Goal: Task Accomplishment & Management: Complete application form

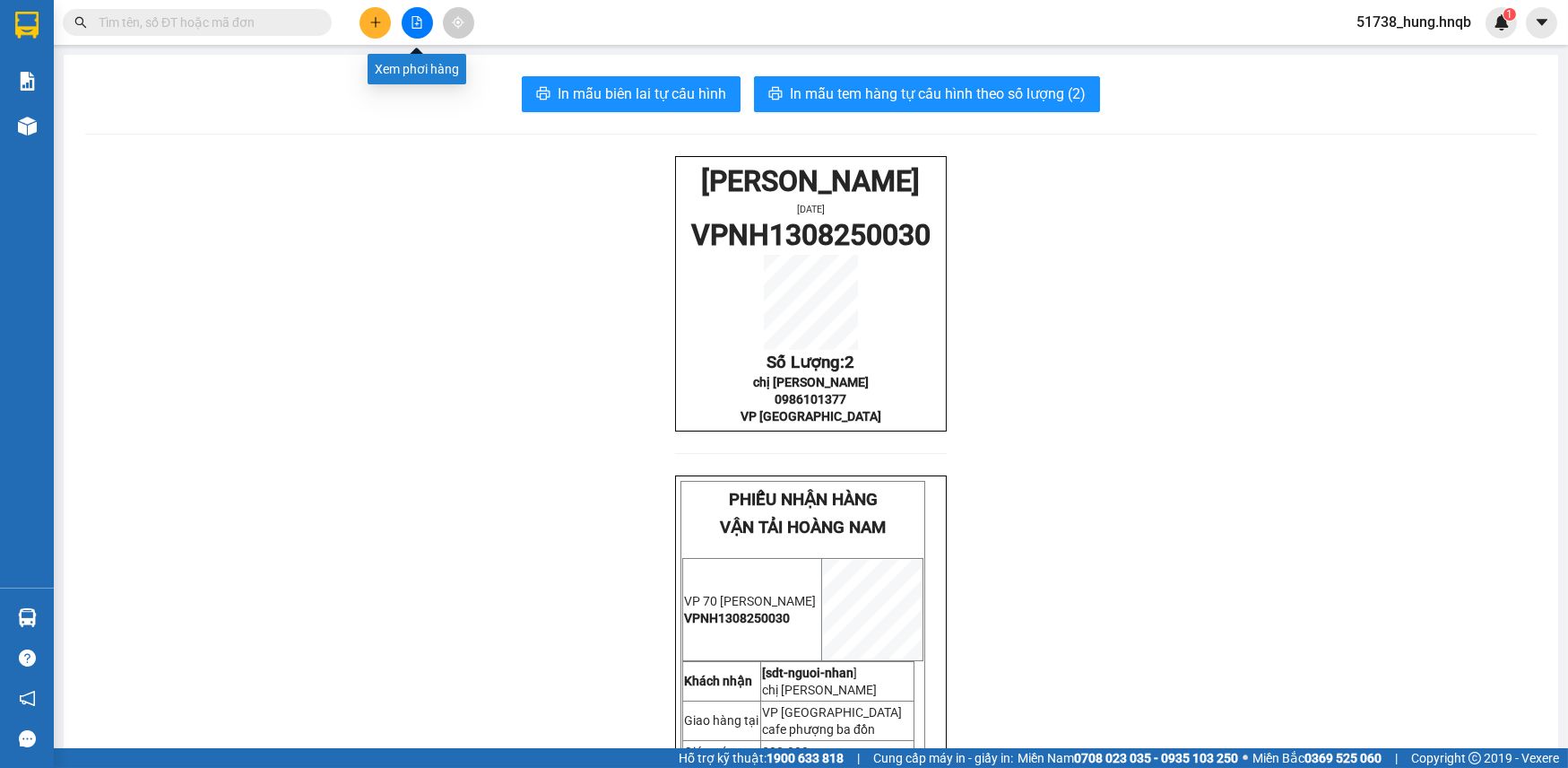
click at [364, 23] on button at bounding box center [374, 23] width 31 height 31
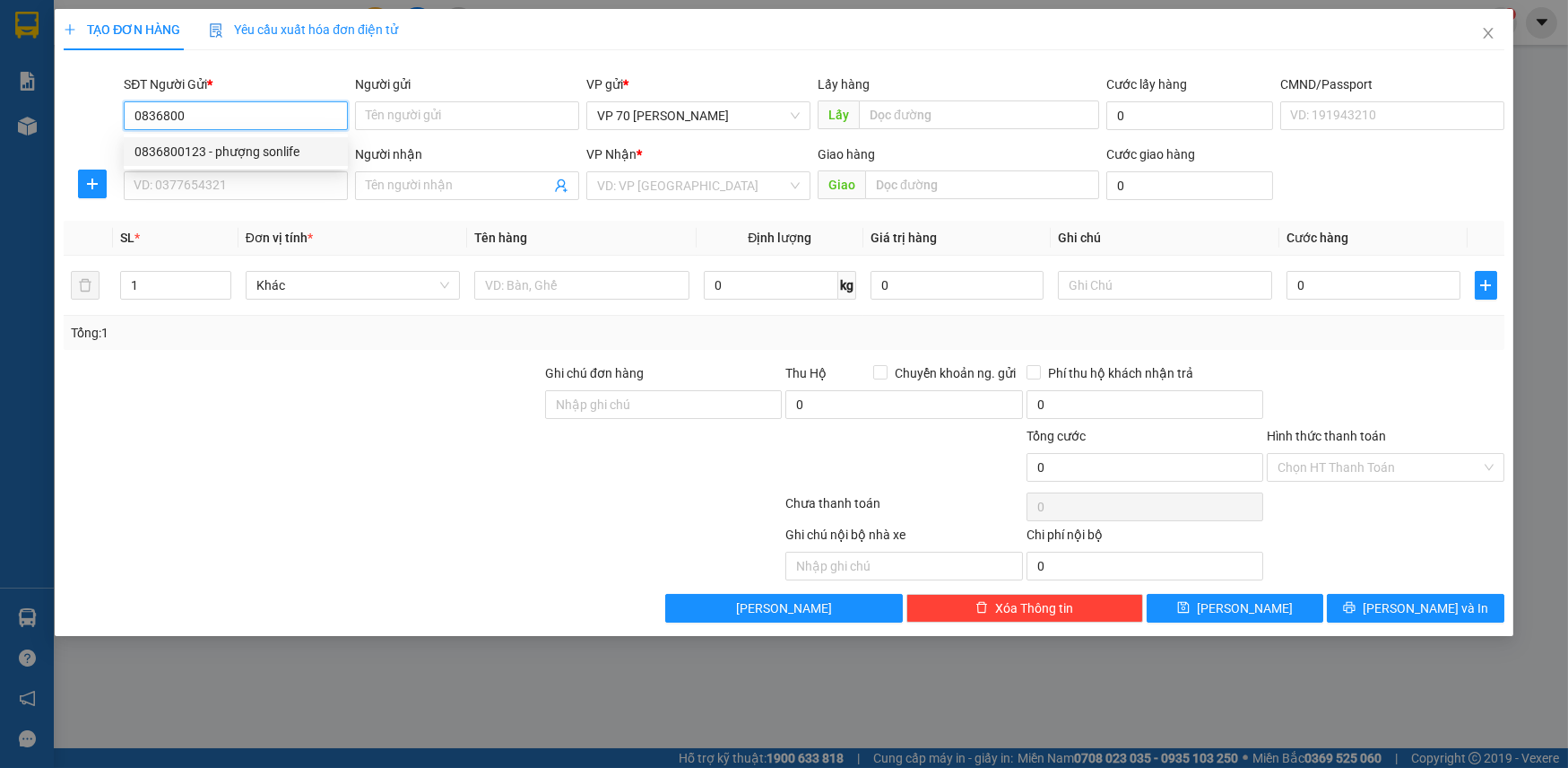
click at [263, 152] on div "0836800123 - phượng sonlife" at bounding box center [235, 152] width 203 height 20
type input "0836800123"
type input "phượng sonlife"
type input "vực vòng [GEOGRAPHIC_DATA]"
type input "0836800123"
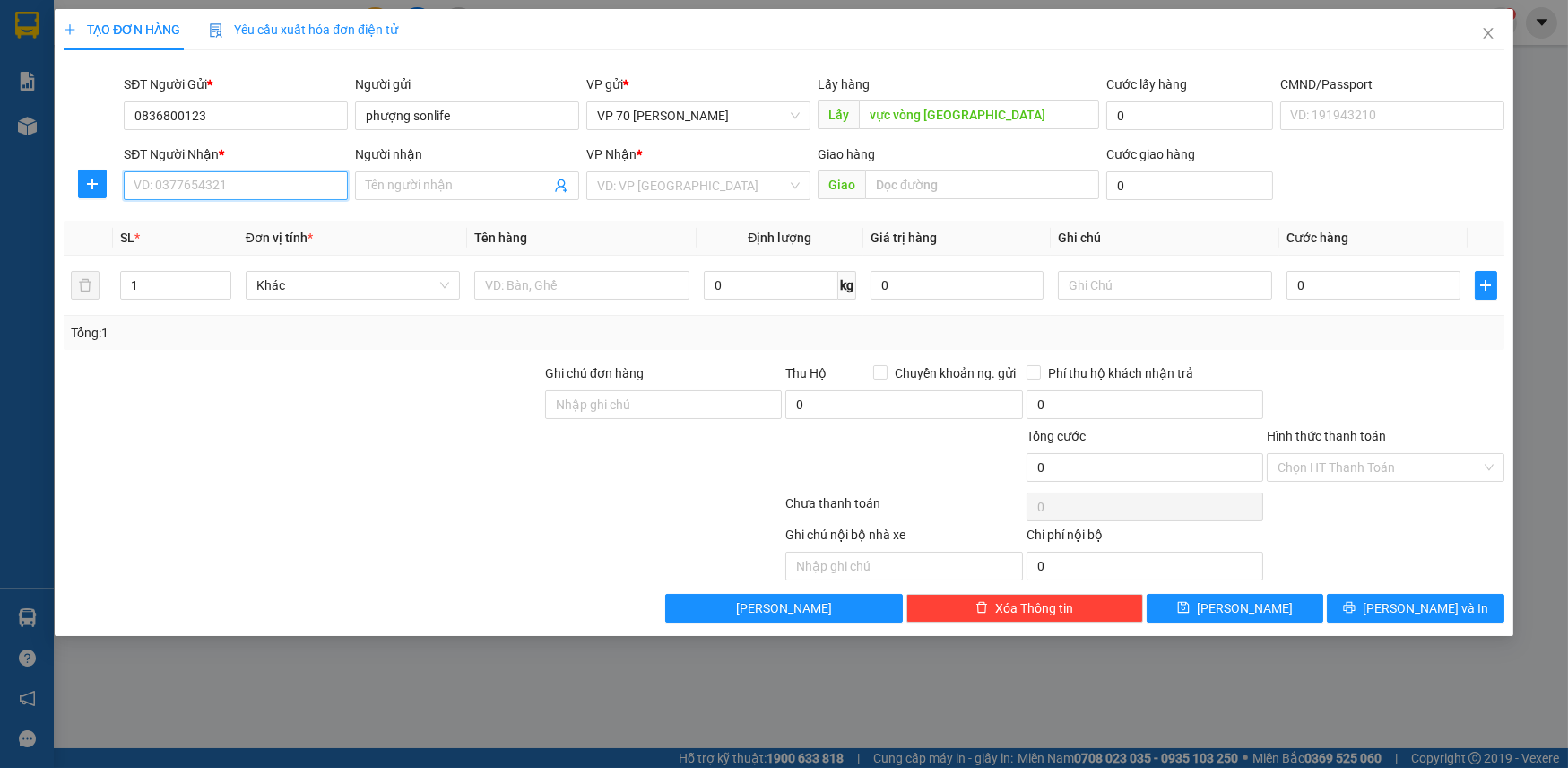
click at [237, 179] on input "SĐT Người Nhận *" at bounding box center [235, 186] width 224 height 29
click at [251, 208] on div "0916940666 - NPP Toàn Cầu" at bounding box center [235, 221] width 224 height 29
type input "0916940666"
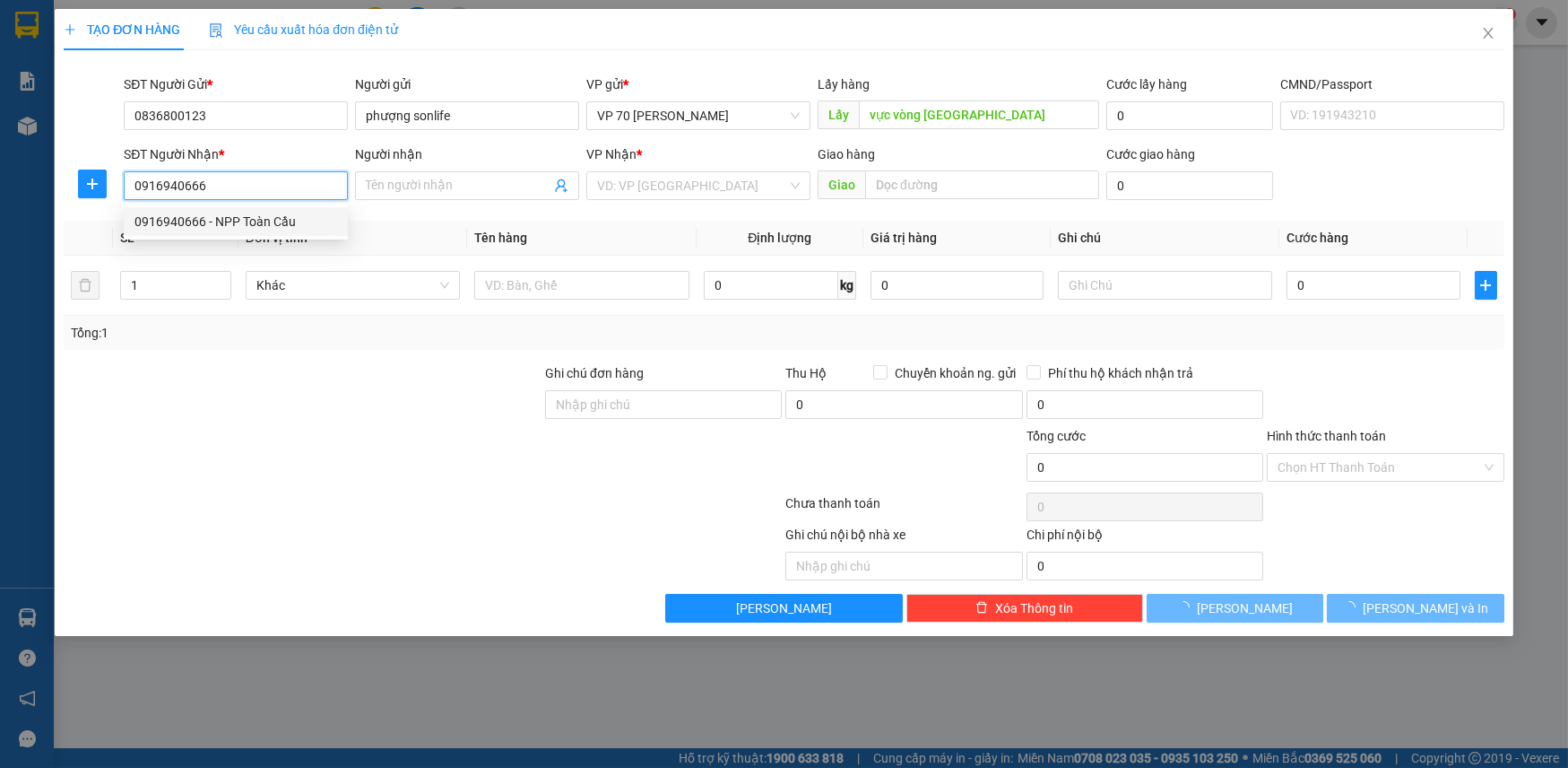
type input "NPP Toàn Cầu"
type input "vp ba đồn"
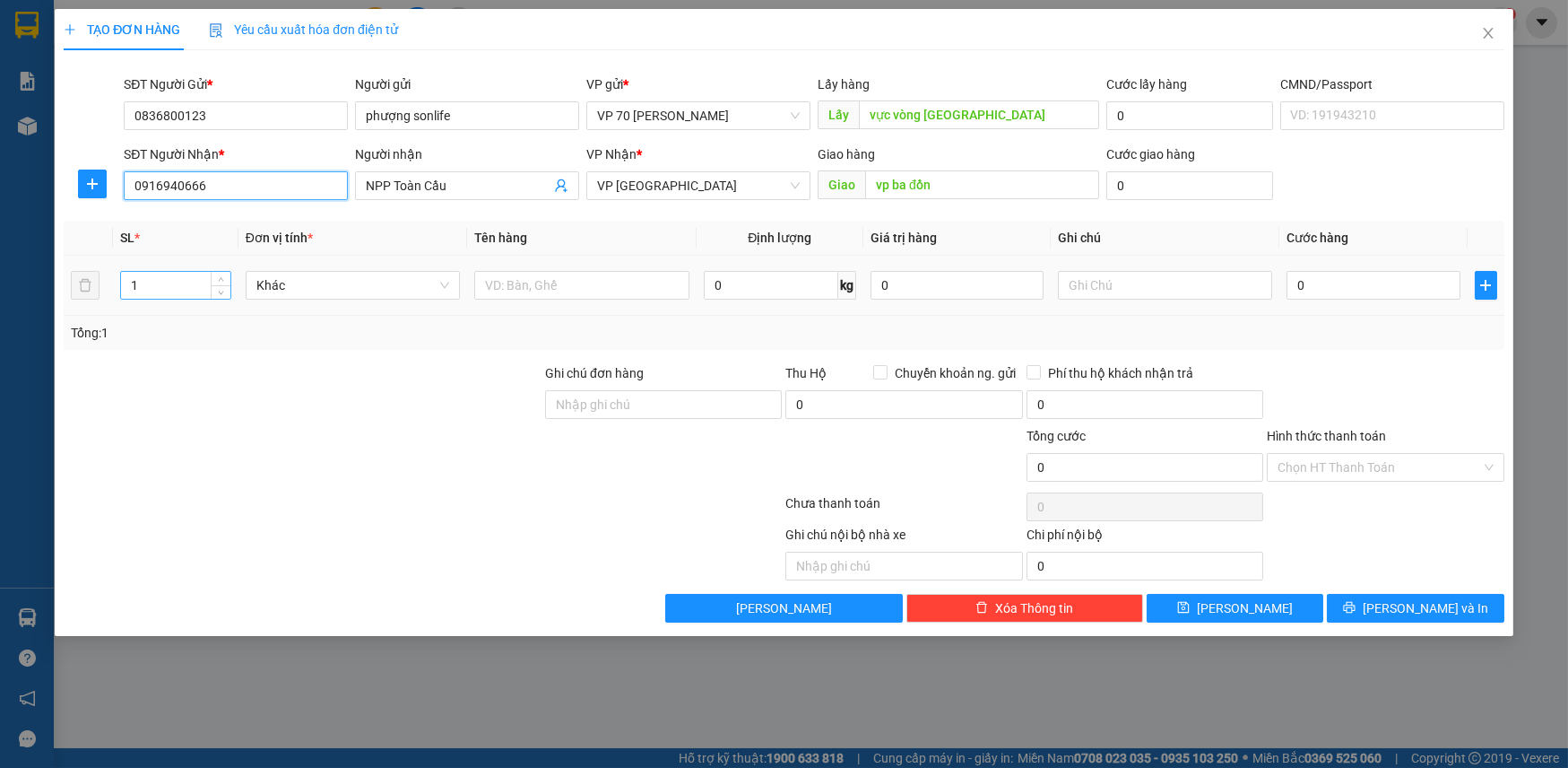
type input "0916940666"
click at [178, 280] on input "1" at bounding box center [175, 285] width 109 height 27
type input "11"
click at [541, 280] on input "text" at bounding box center [582, 285] width 215 height 29
type input "10 thùng 1 hộp"
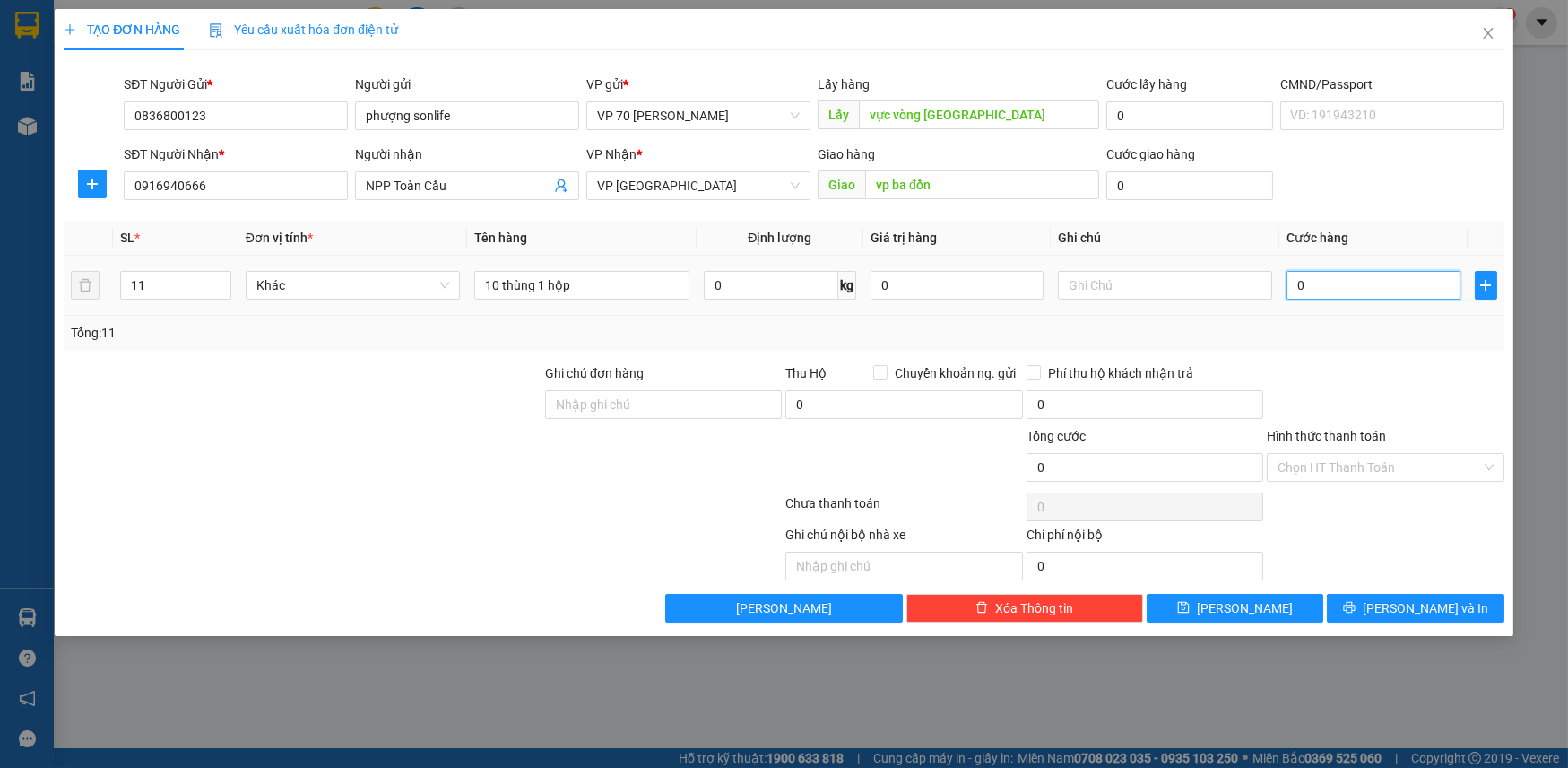
click at [1392, 282] on input "0" at bounding box center [1374, 285] width 173 height 29
type input "3"
type input "33"
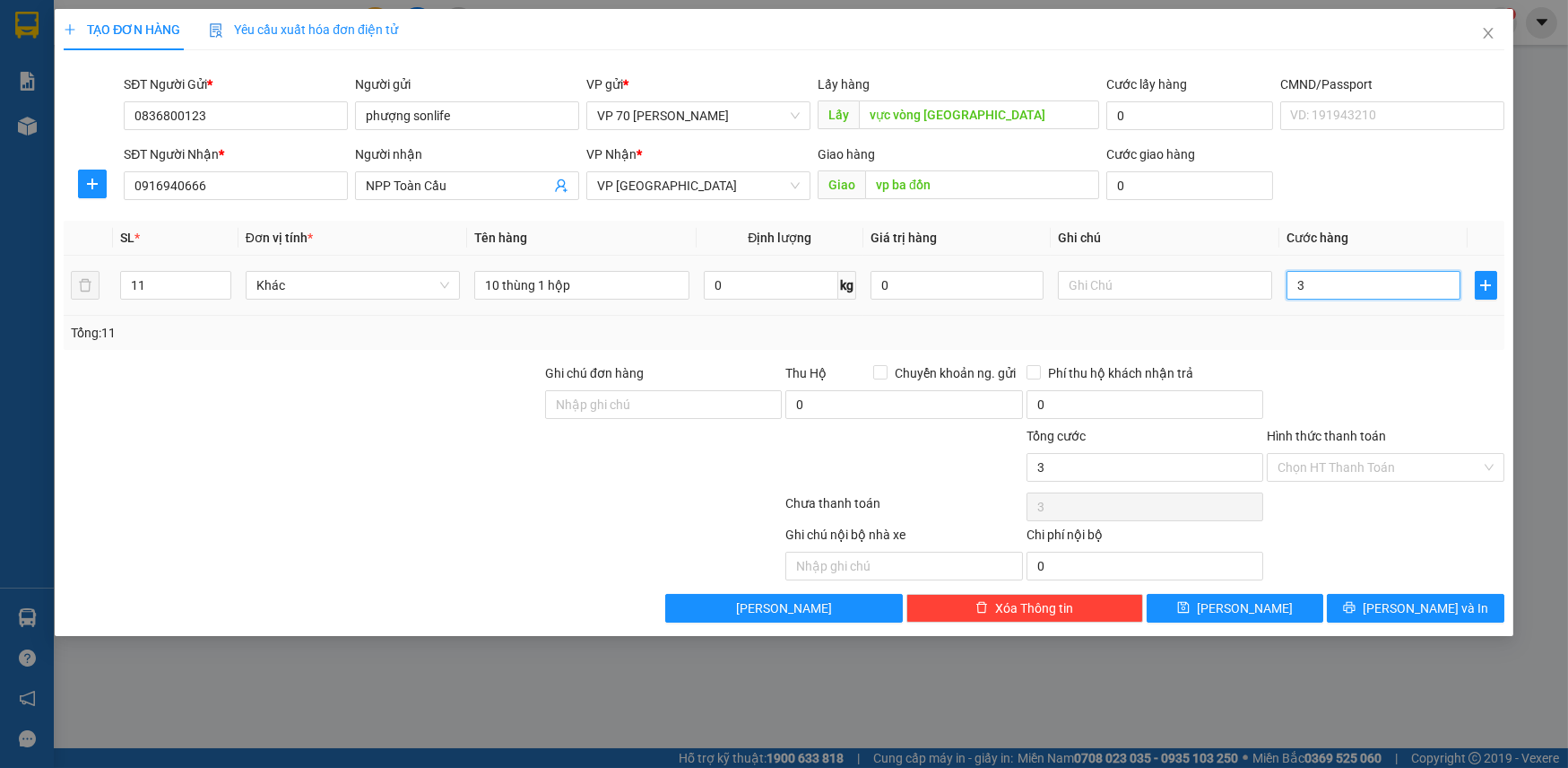
type input "33"
type input "330"
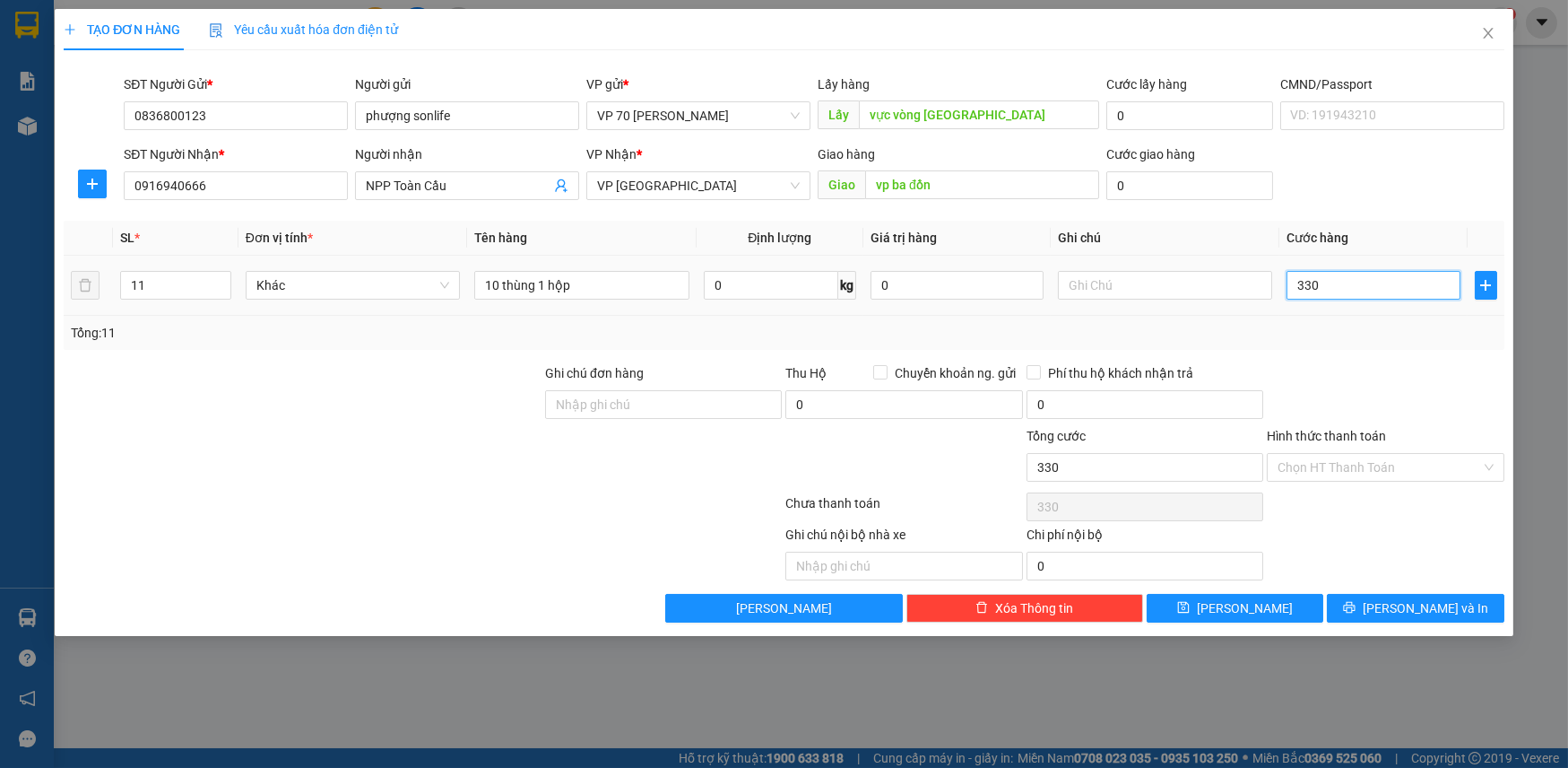
type input "3.300"
type input "33.000"
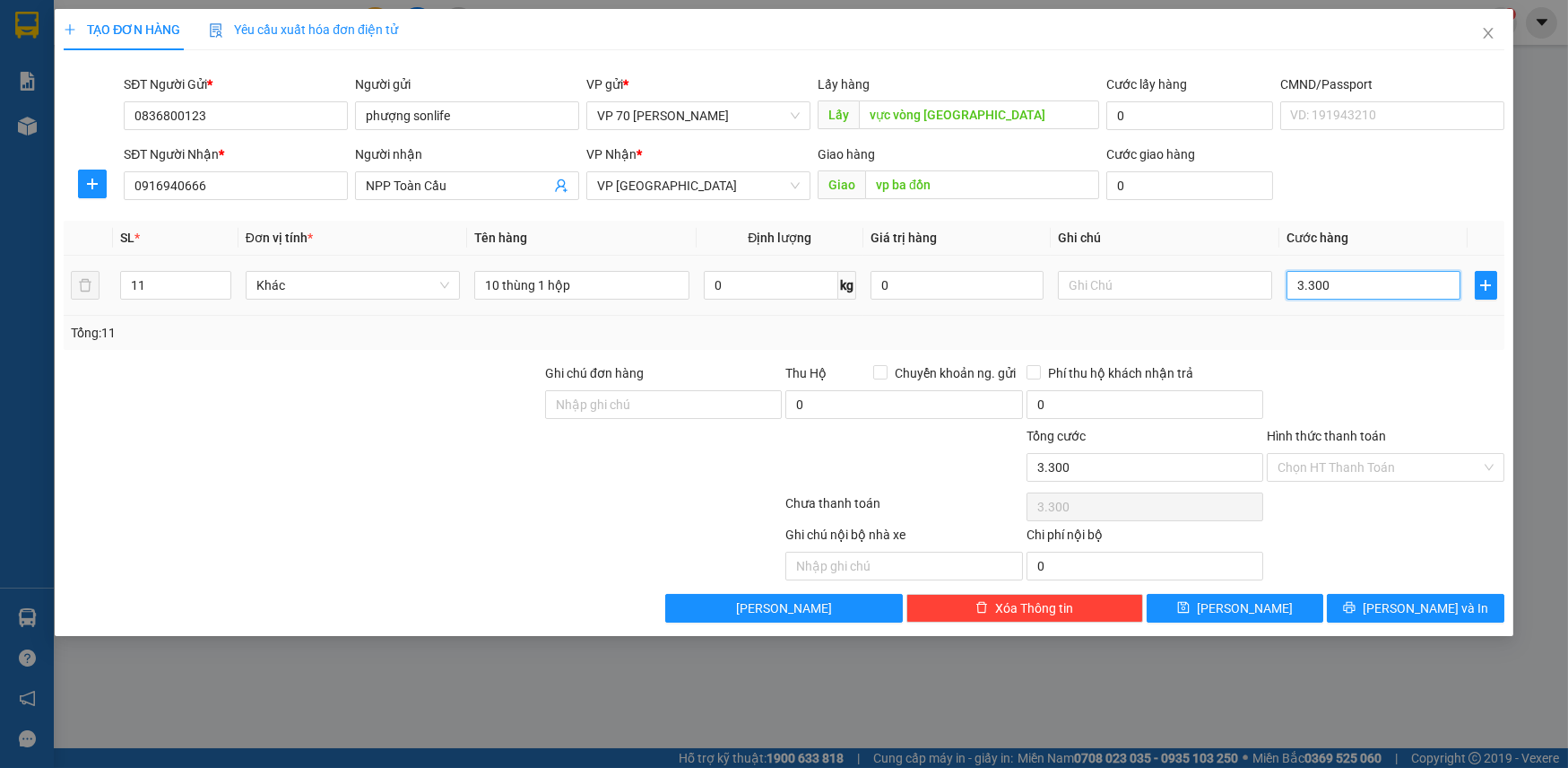
type input "33.000"
type input "330.000"
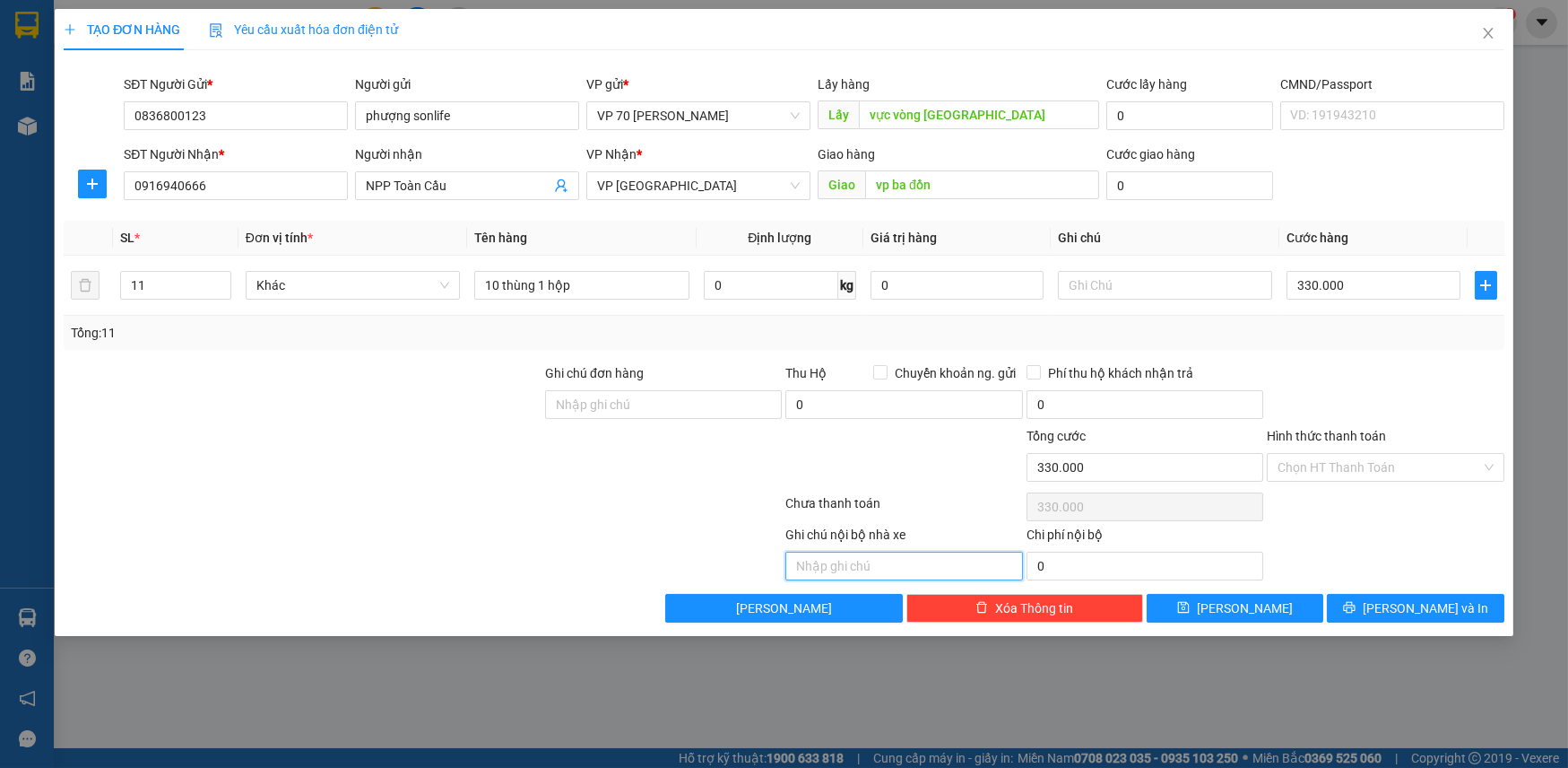
click at [924, 572] on input "text" at bounding box center [904, 566] width 236 height 29
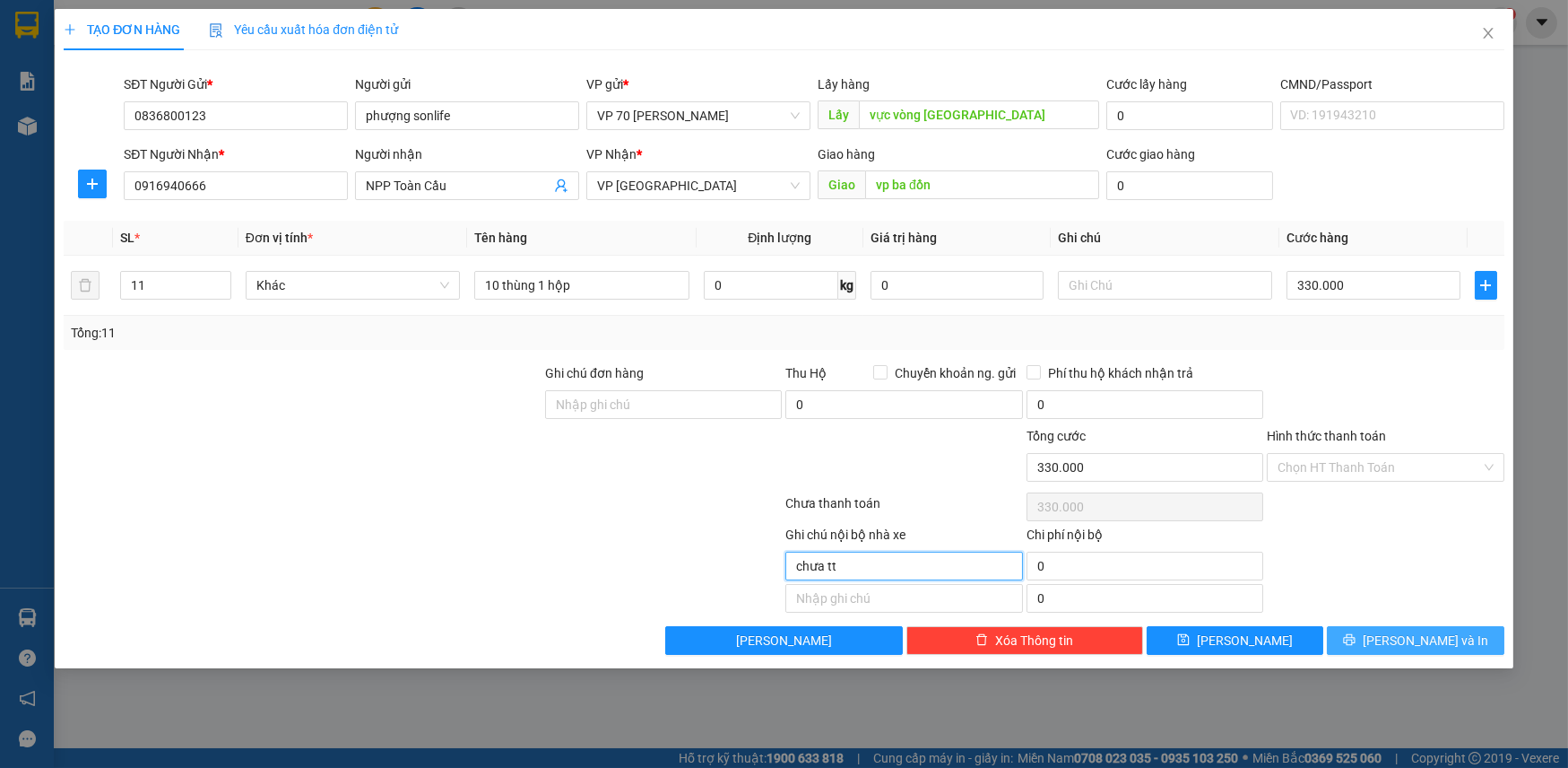
type input "chưa tt"
click at [1414, 633] on span "[PERSON_NAME] và In" at bounding box center [1426, 640] width 126 height 20
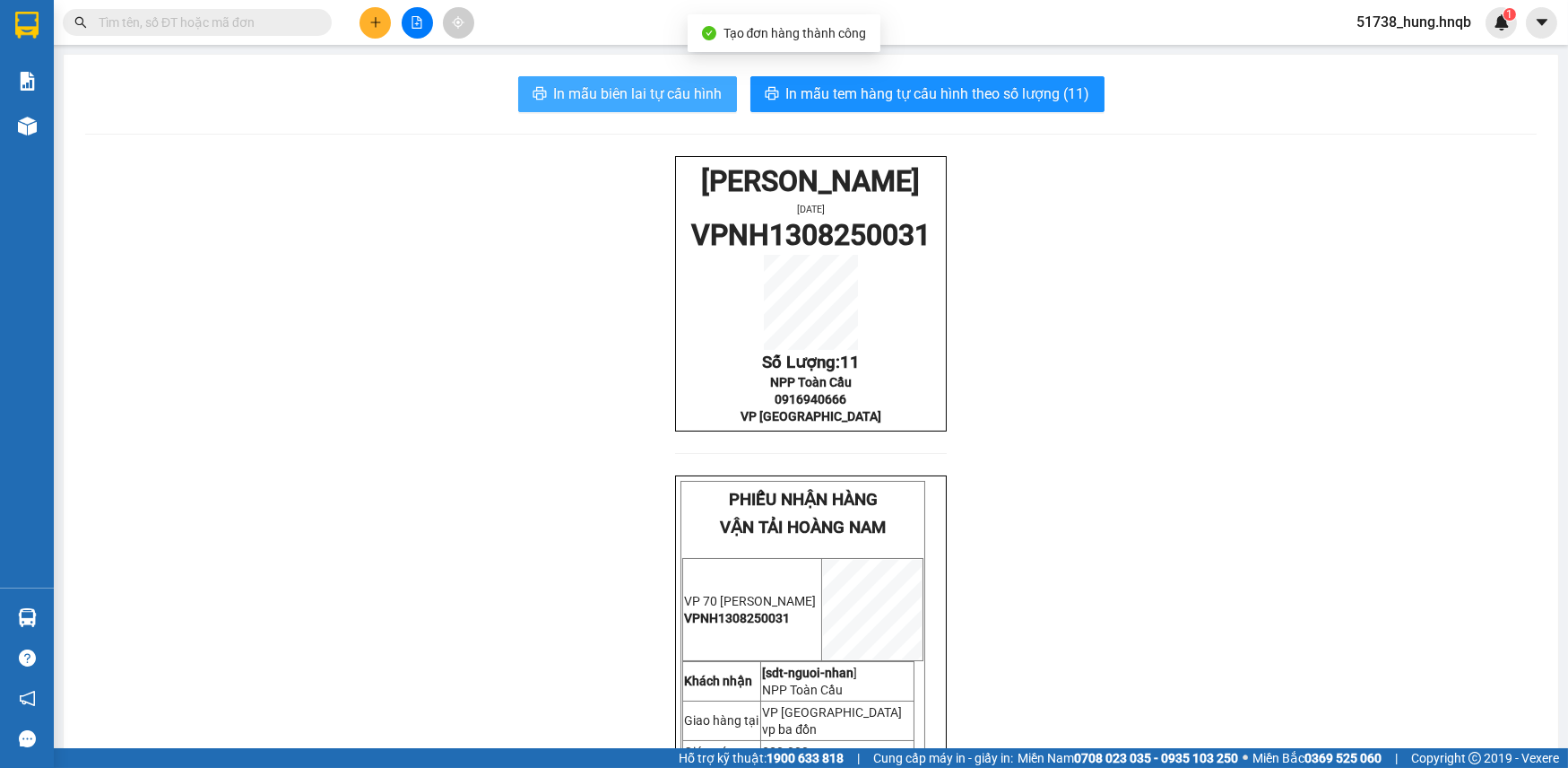
click at [644, 96] on span "In mẫu biên lai tự cấu hình" at bounding box center [638, 94] width 169 height 23
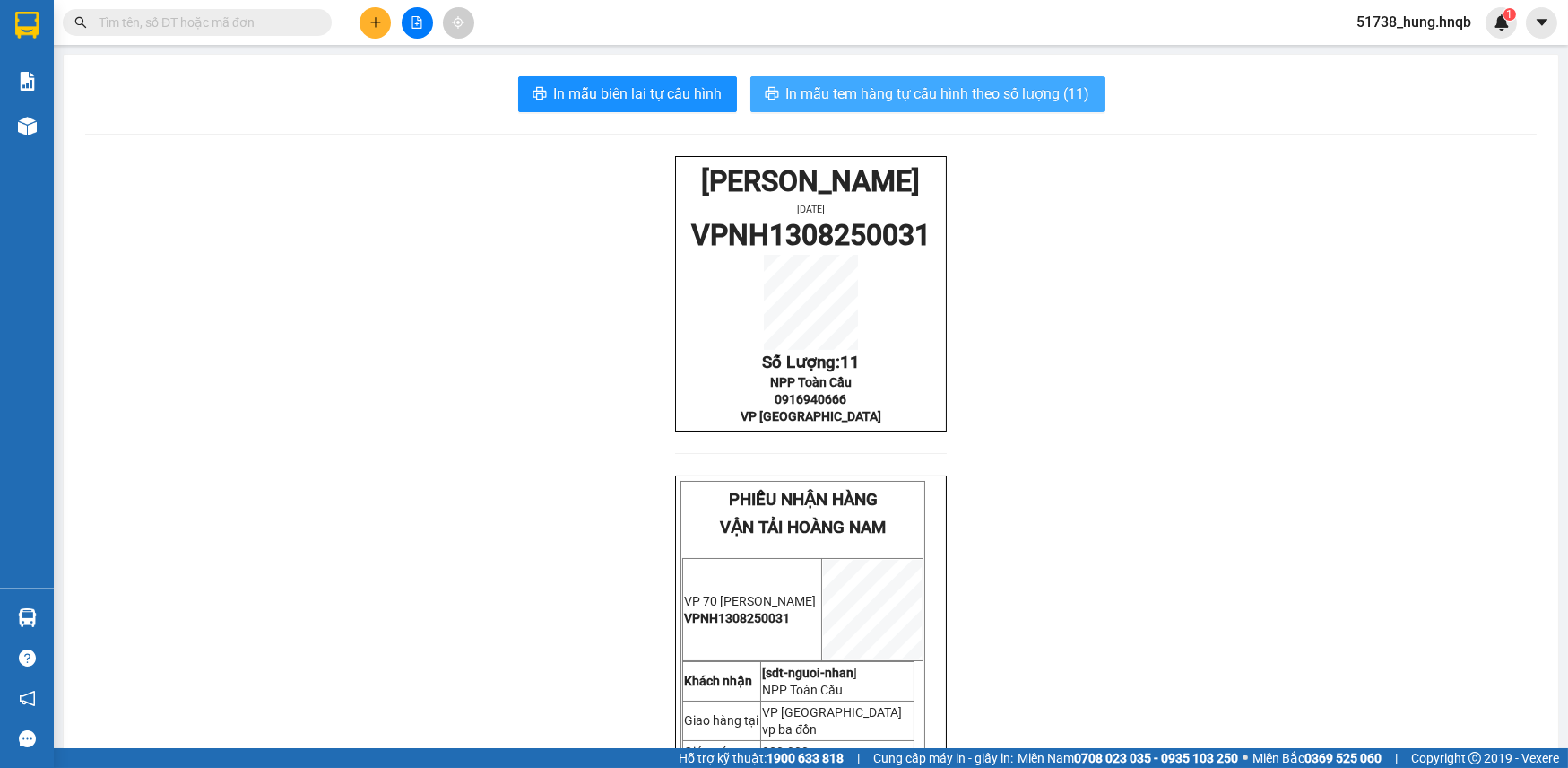
click at [895, 99] on span "In mẫu tem hàng tự cấu hình theo số lượng (11)" at bounding box center [937, 94] width 304 height 23
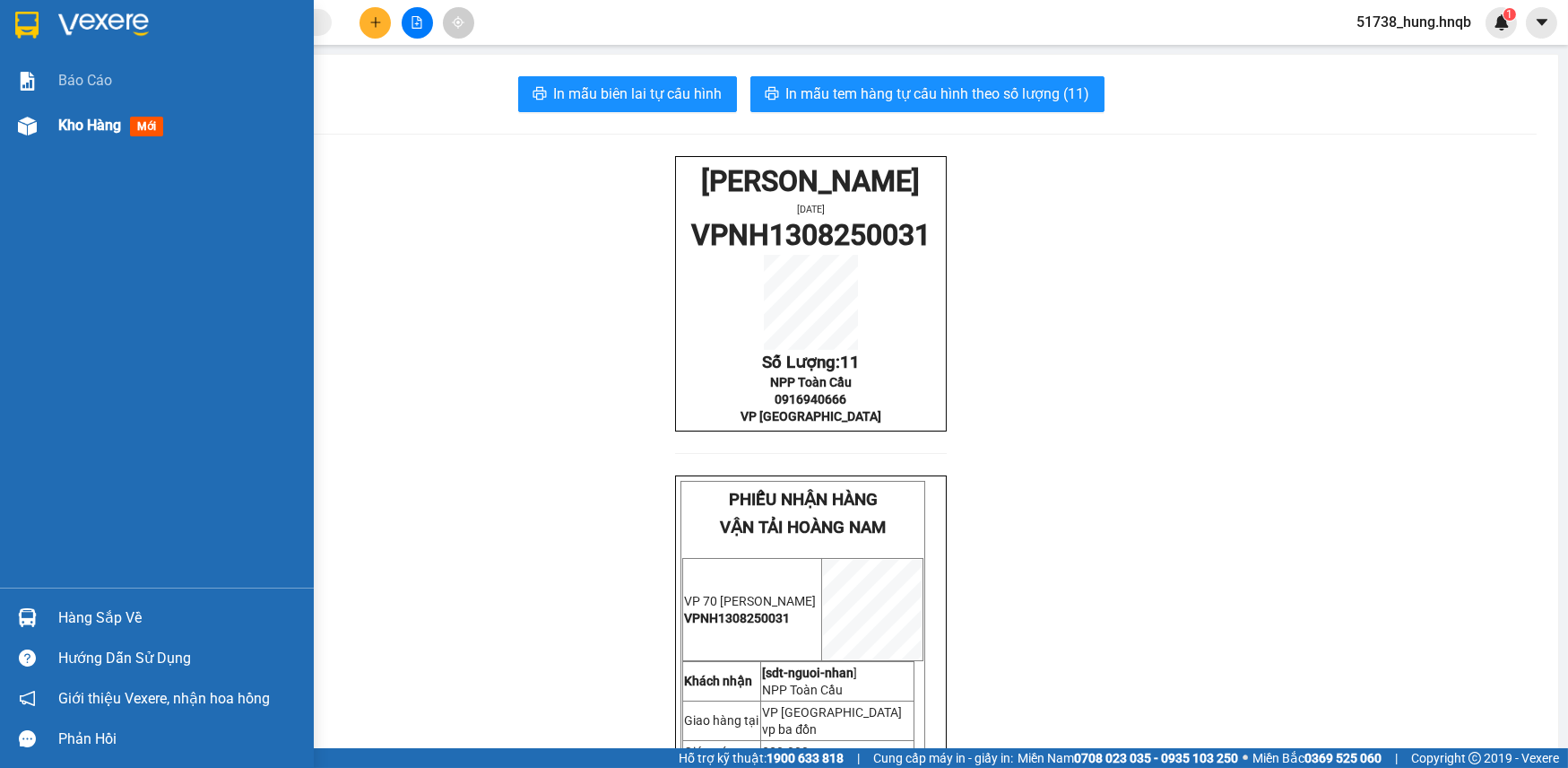
click at [38, 120] on div at bounding box center [27, 126] width 31 height 31
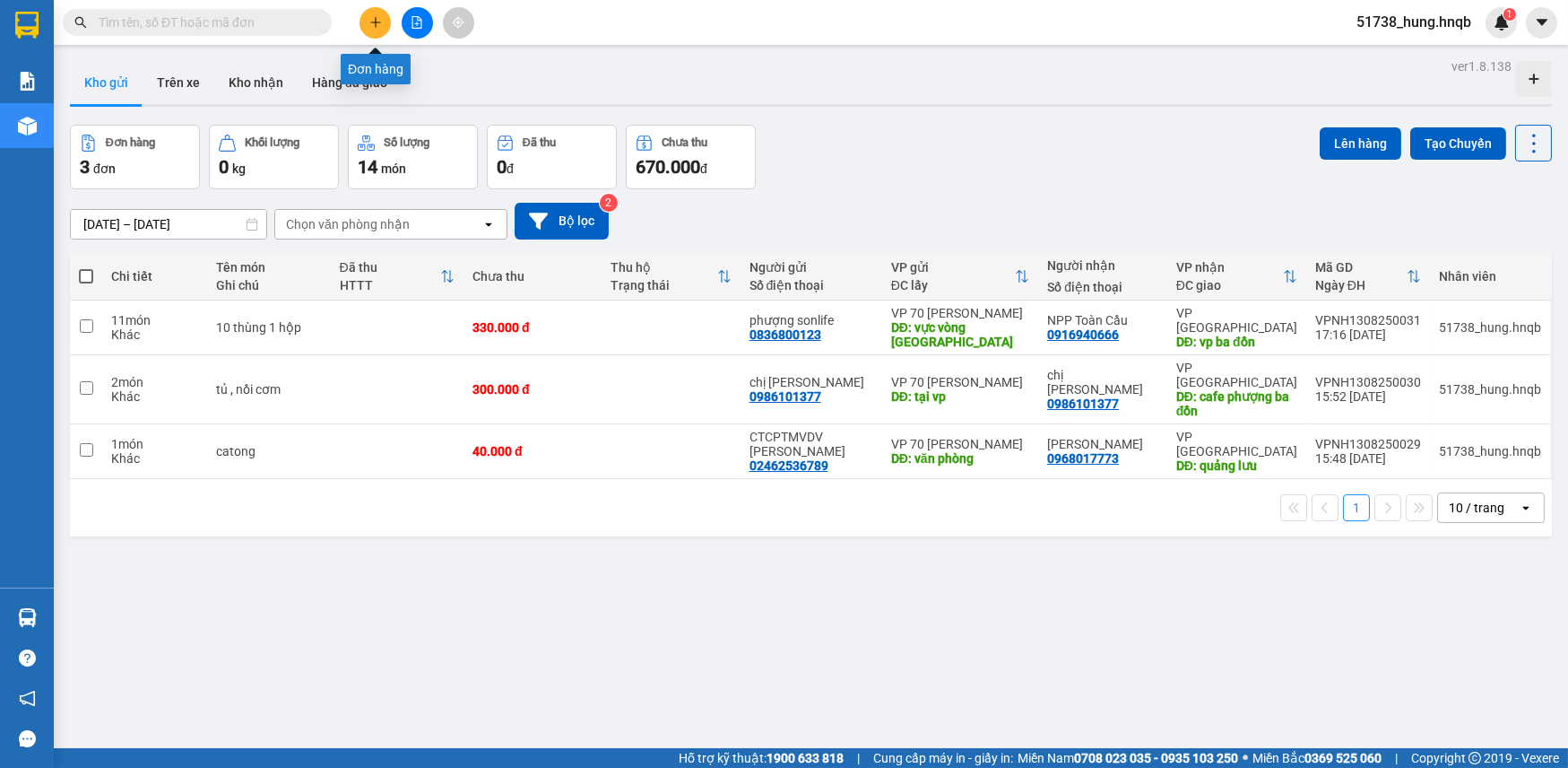
click at [385, 26] on button at bounding box center [374, 23] width 31 height 31
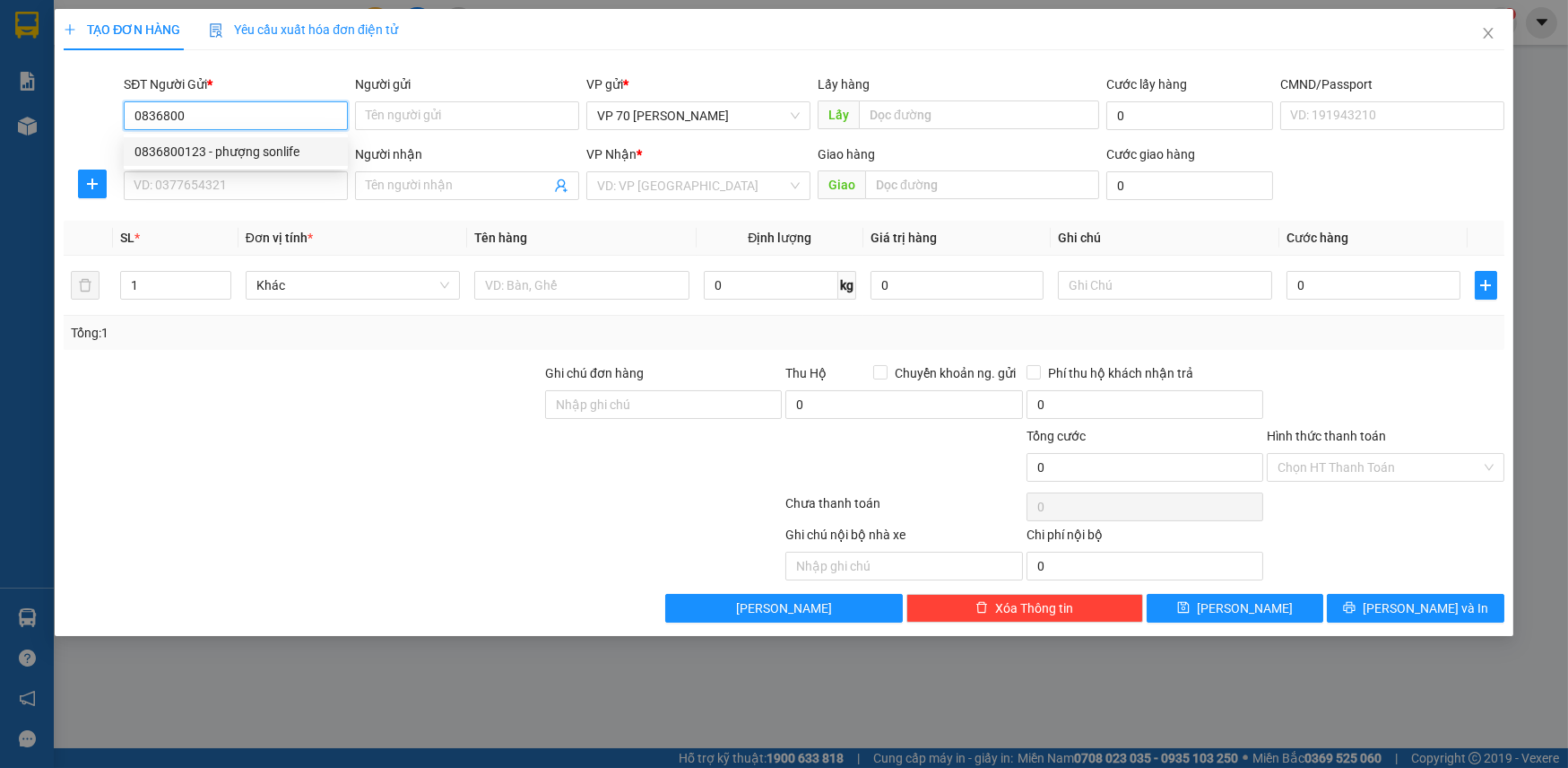
click at [328, 151] on div "0836800123 - phượng sonlife" at bounding box center [235, 152] width 203 height 20
type input "0836800123"
type input "phượng sonlife"
type input "vực vòng [GEOGRAPHIC_DATA]"
type input "0836800123"
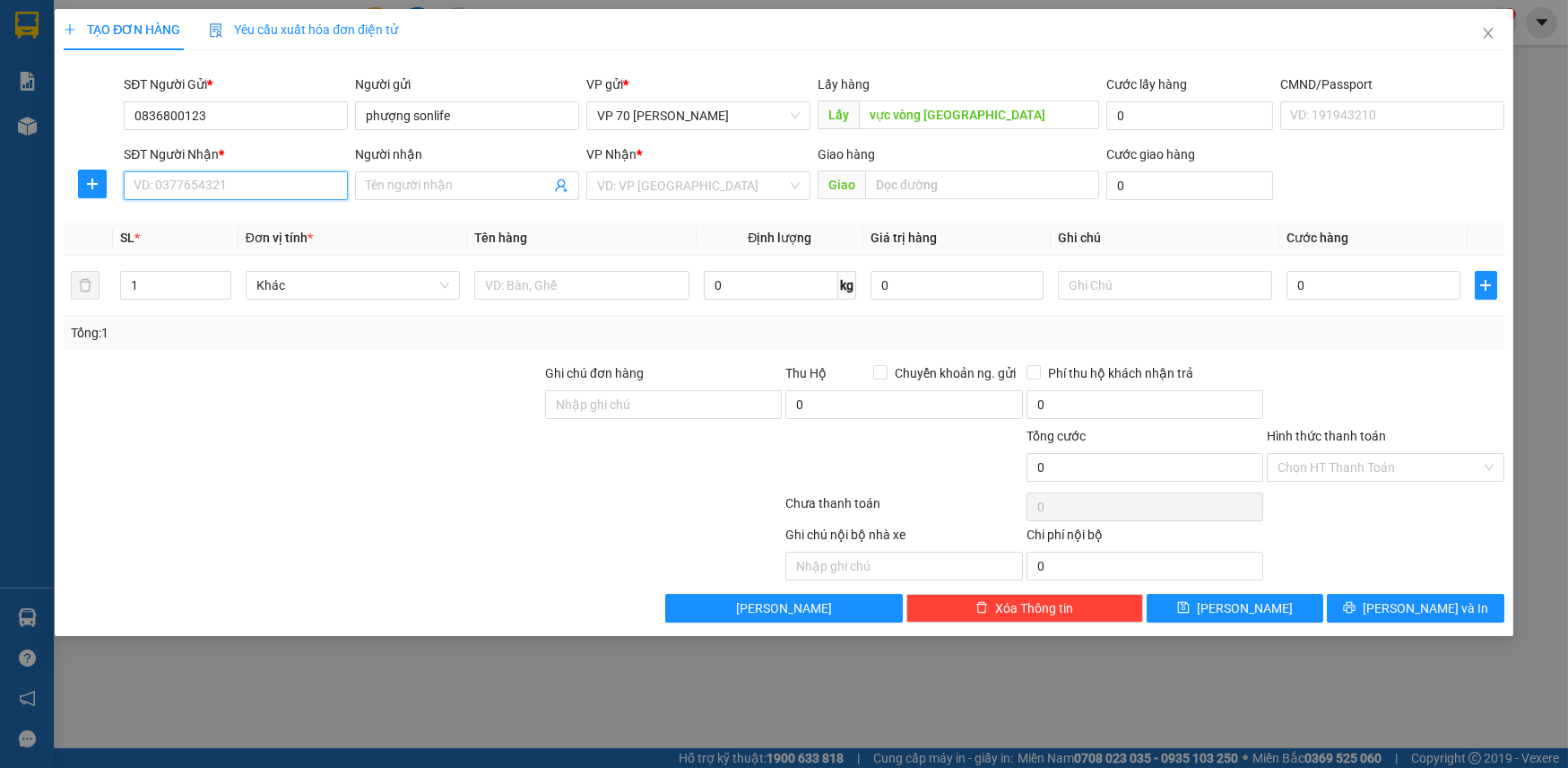
click at [306, 179] on input "SĐT Người Nhận *" at bounding box center [235, 186] width 224 height 29
click at [243, 221] on div "0984452678 - NPP [PERSON_NAME]" at bounding box center [236, 221] width 205 height 20
type input "0984452678"
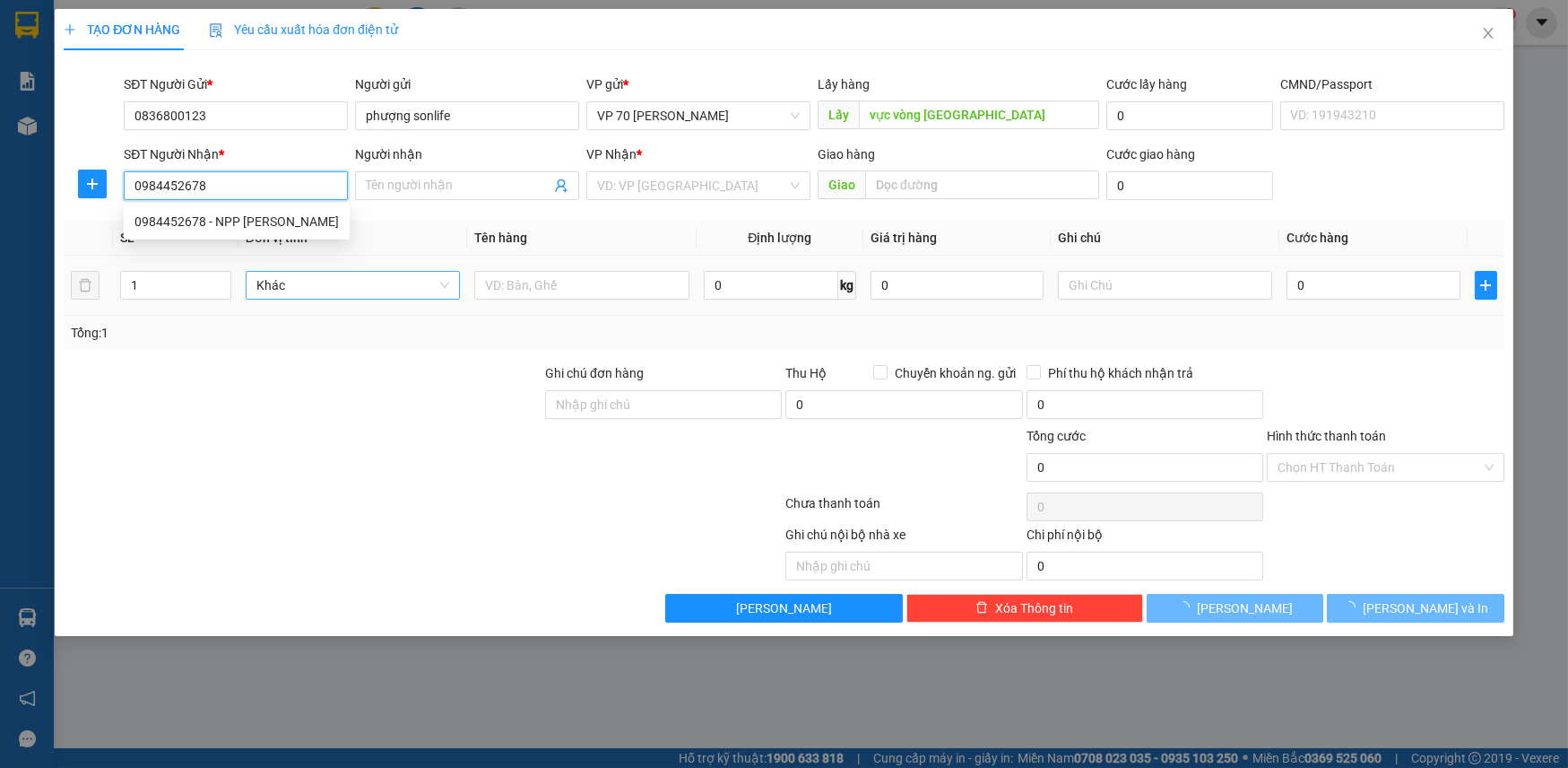
type input "NPP [PERSON_NAME]"
type input "cổng làng [GEOGRAPHIC_DATA] ([GEOGRAPHIC_DATA] )"
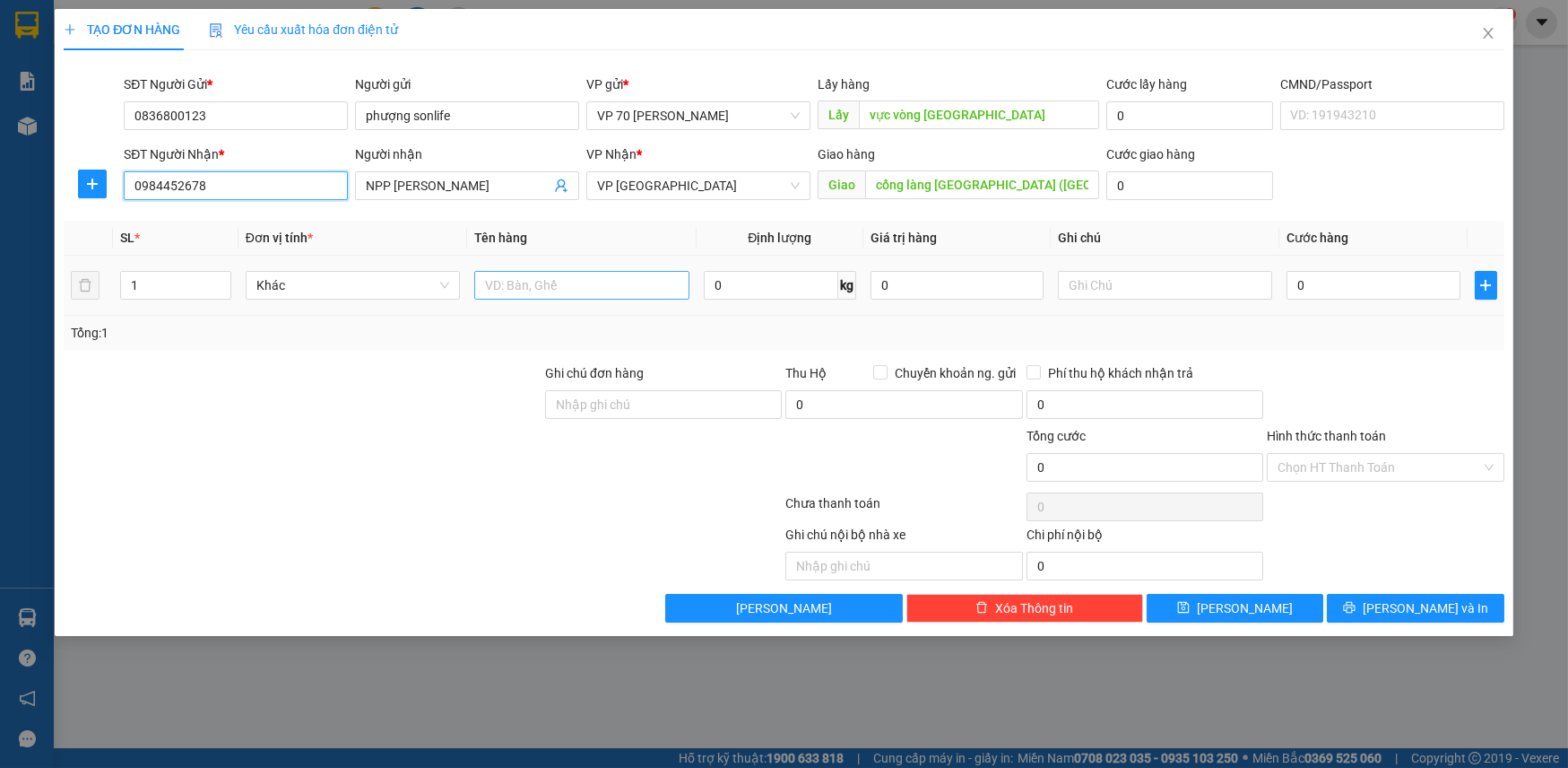
type input "0984452678"
click at [537, 280] on input "text" at bounding box center [582, 285] width 215 height 29
type input "sơn"
click at [1345, 275] on input "0" at bounding box center [1374, 285] width 173 height 29
type input "3"
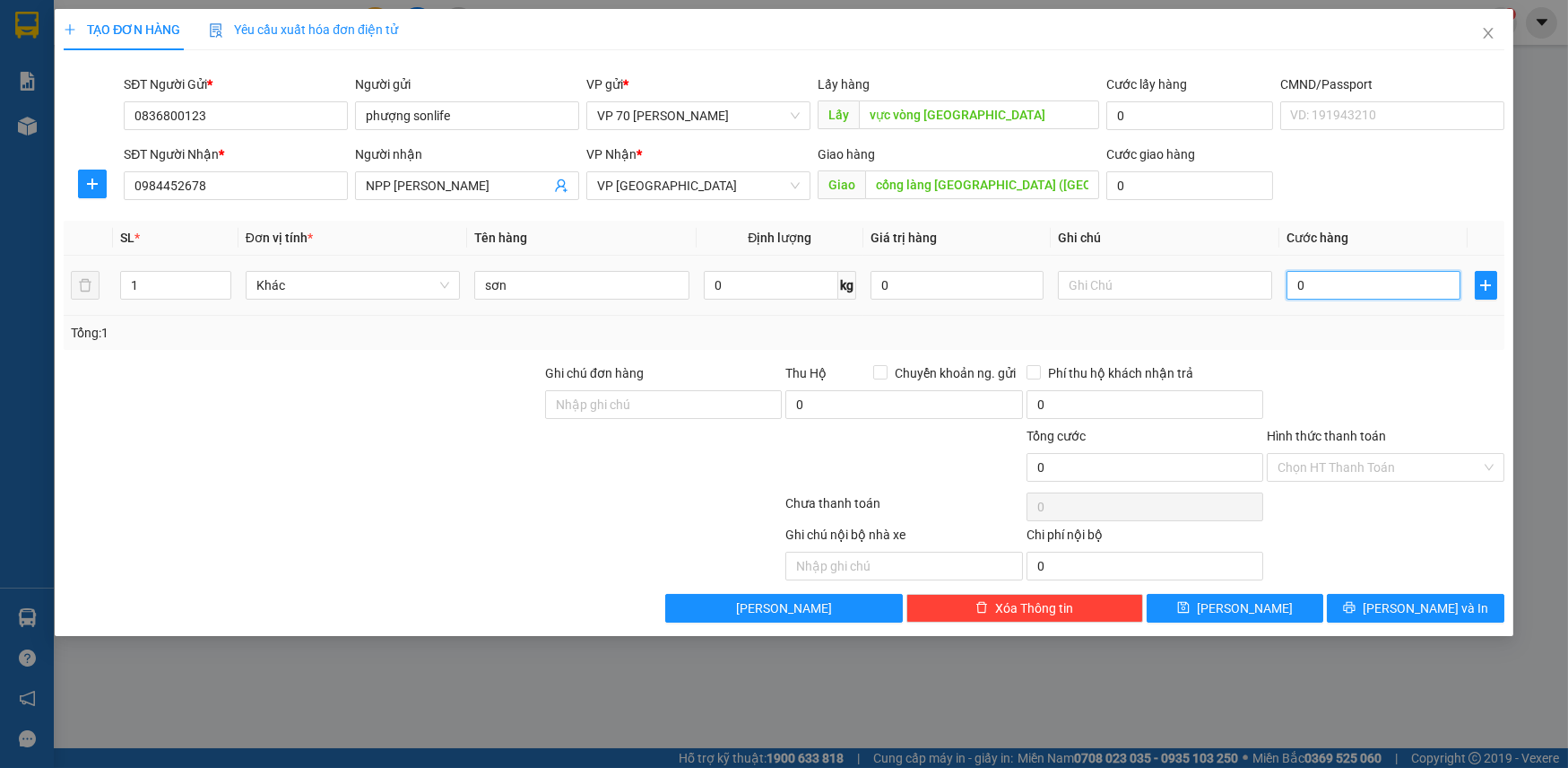
type input "3"
type input "30"
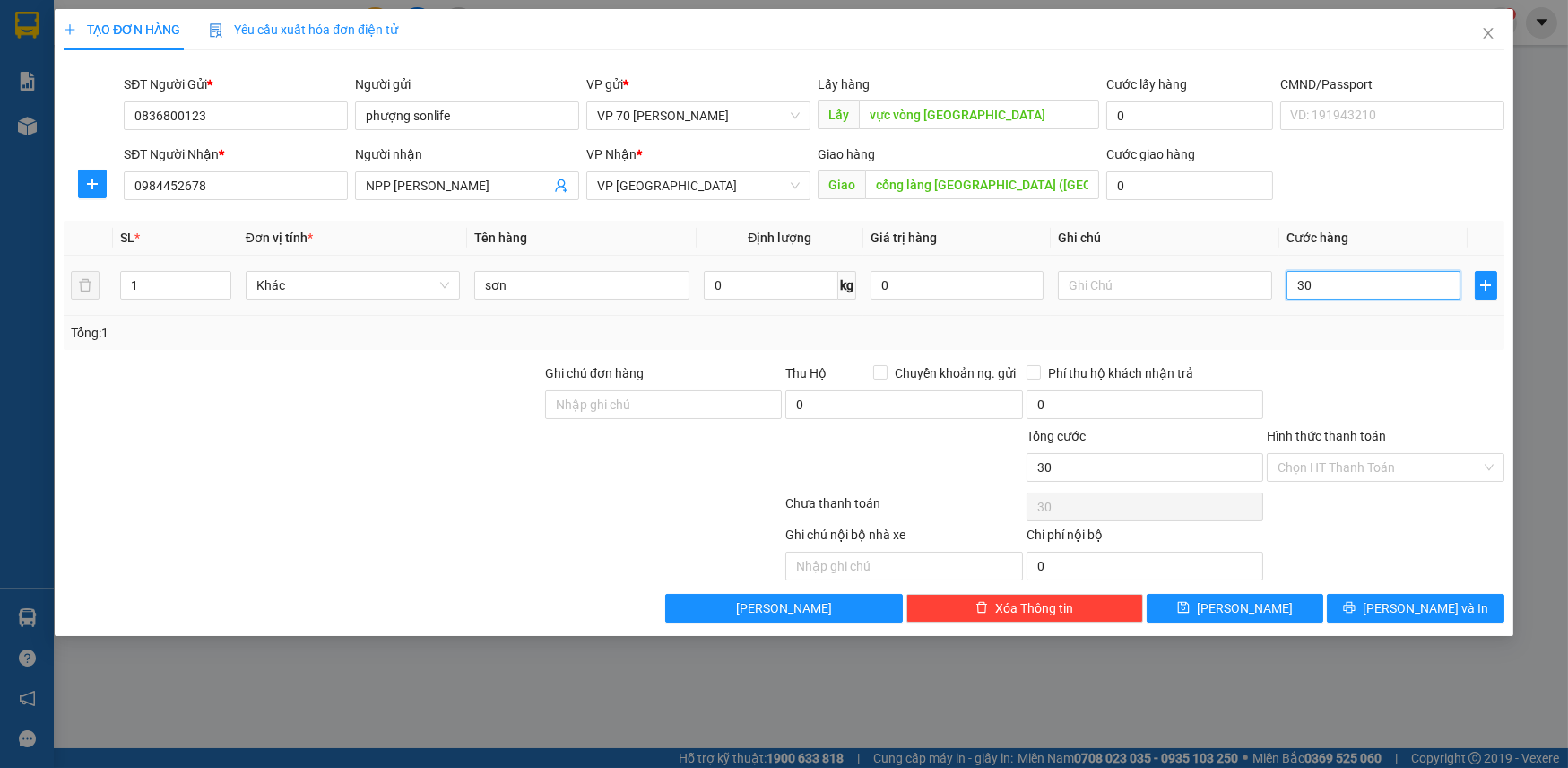
type input "300"
type input "3.000"
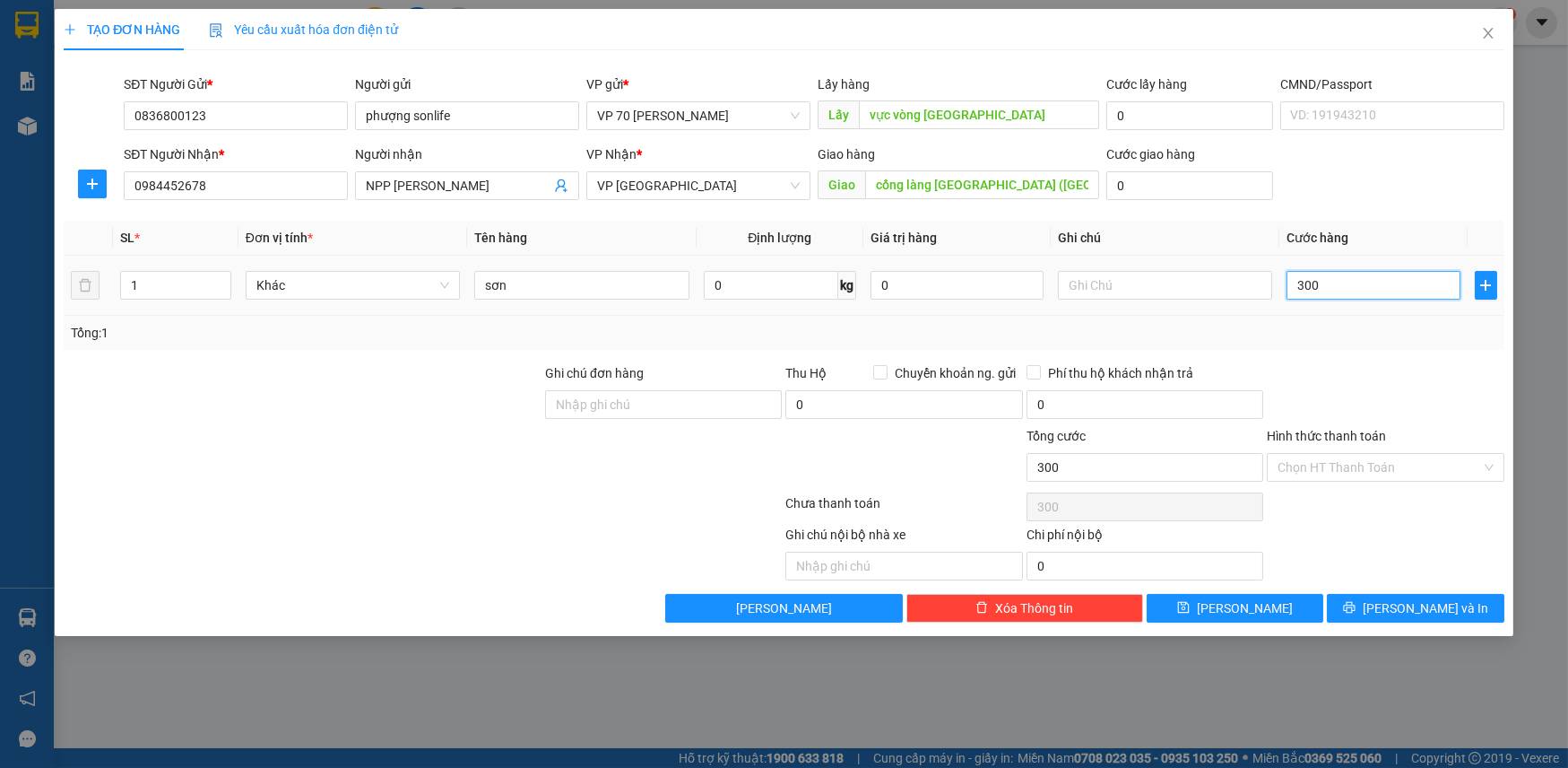
type input "3.000"
type input "30.000"
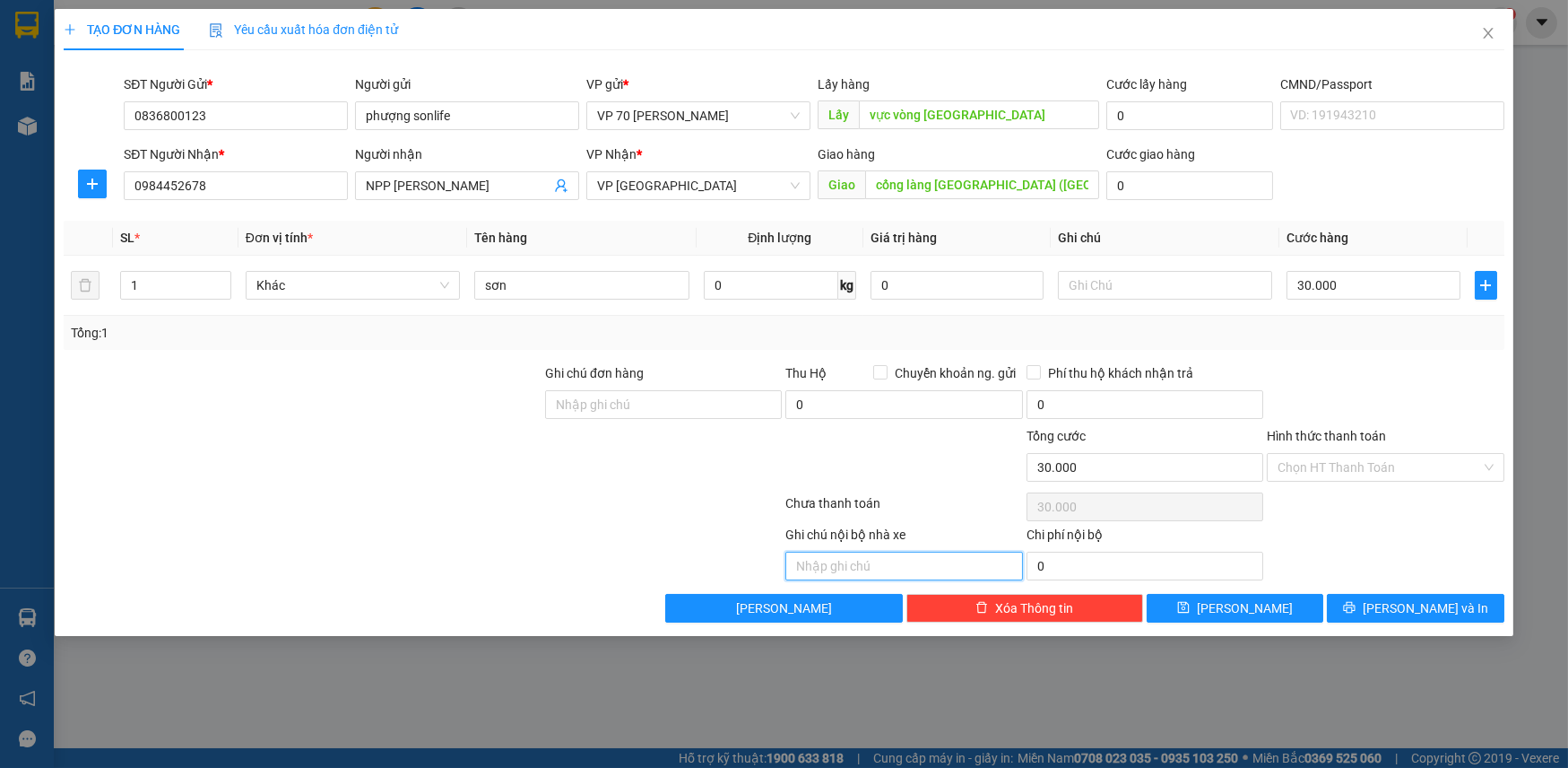
click at [811, 556] on input "text" at bounding box center [904, 566] width 236 height 29
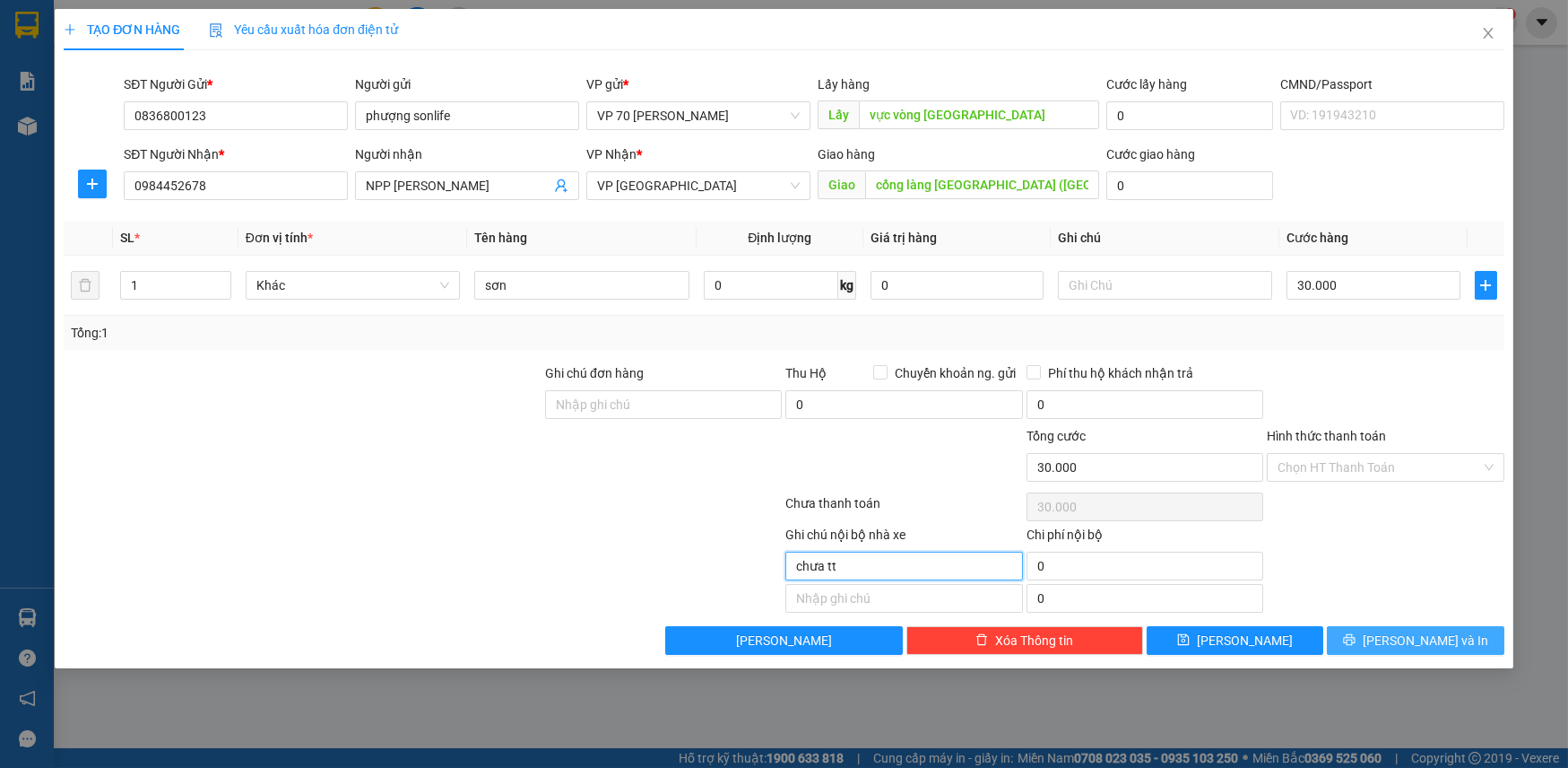
type input "chưa tt"
click at [1432, 633] on span "[PERSON_NAME] và In" at bounding box center [1426, 640] width 126 height 20
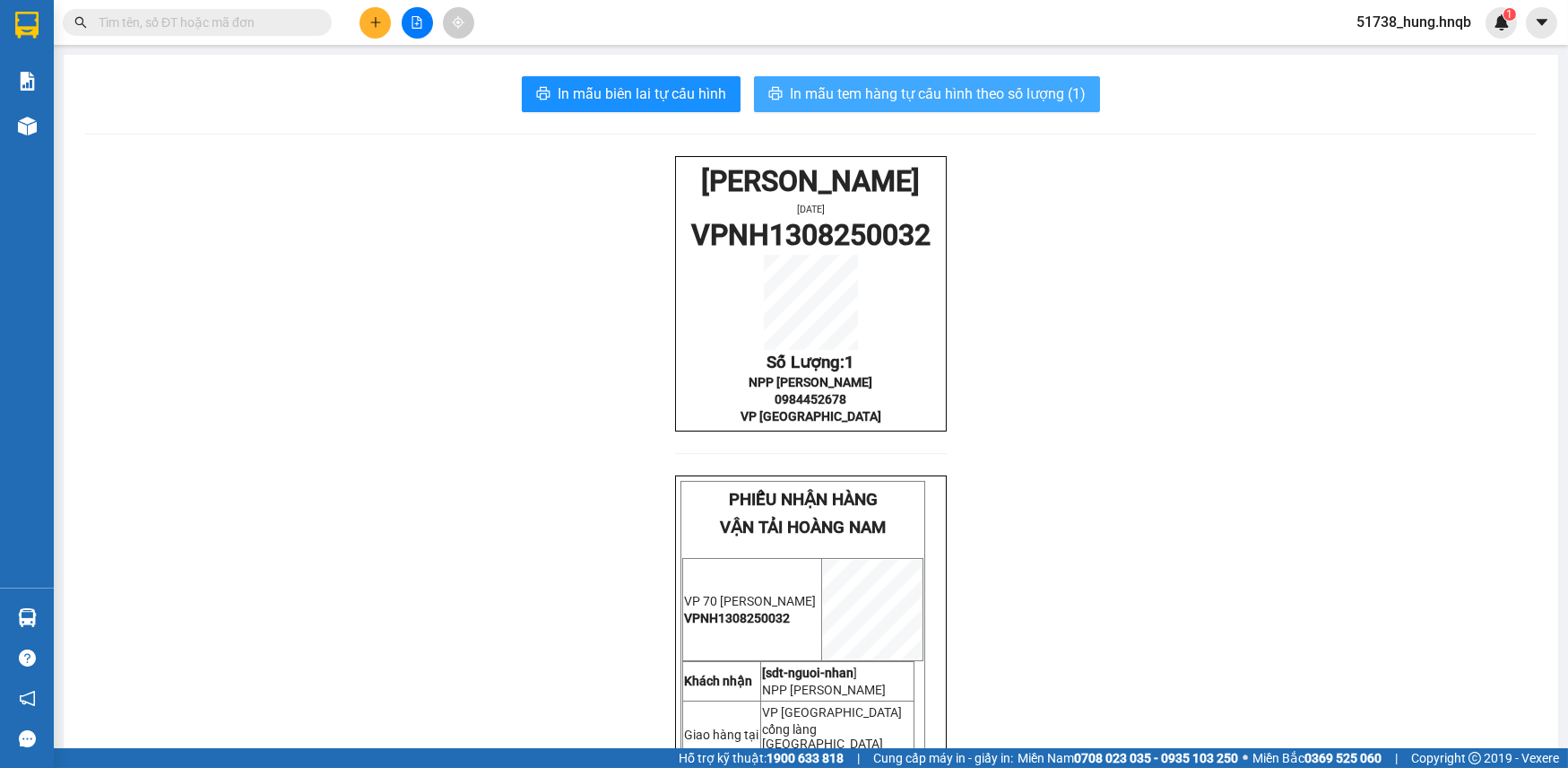
click at [810, 90] on span "In mẫu tem hàng tự cấu hình theo số lượng (1)" at bounding box center [937, 94] width 296 height 23
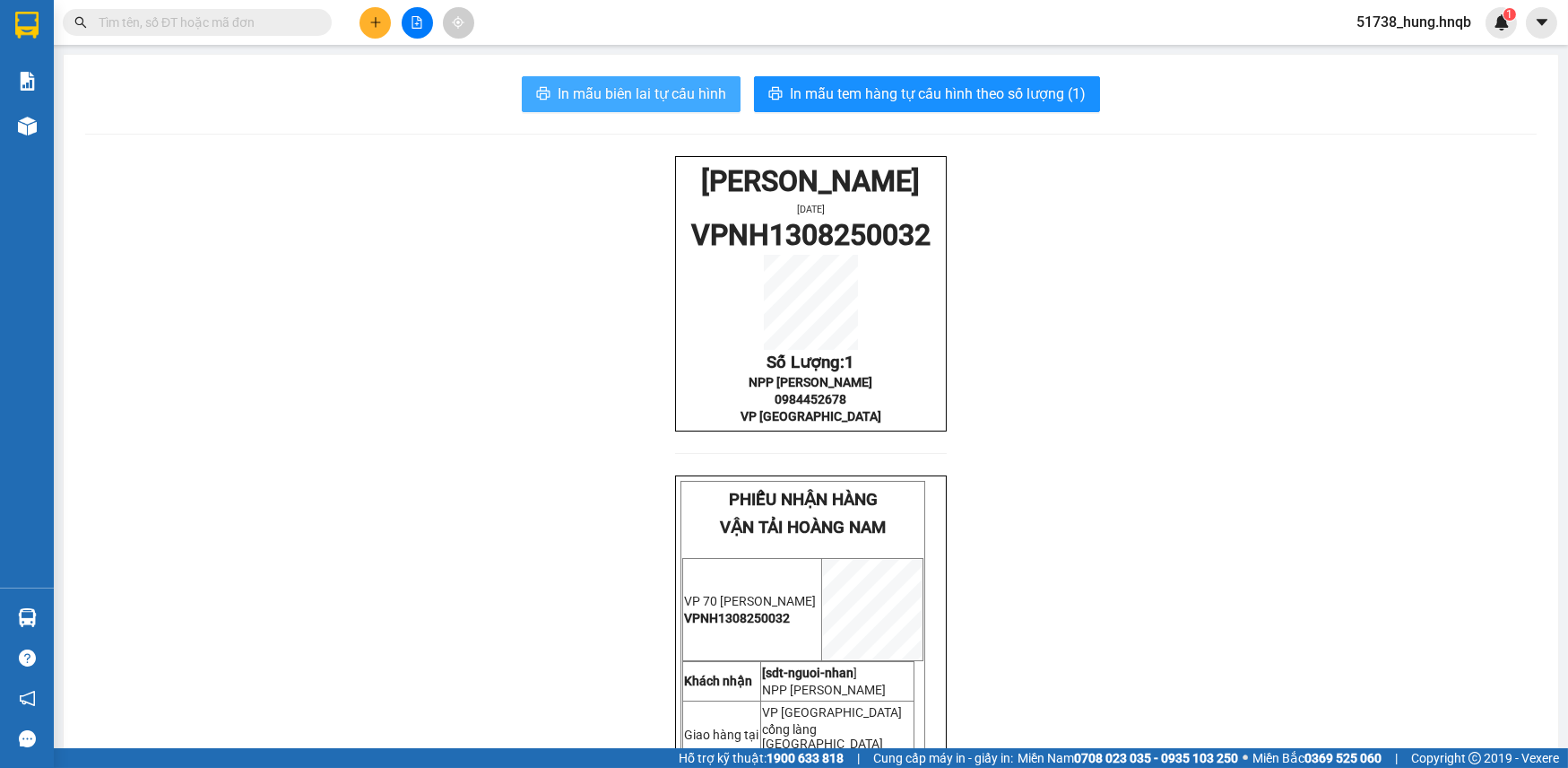
click at [564, 105] on span "In mẫu biên lai tự cấu hình" at bounding box center [641, 94] width 169 height 23
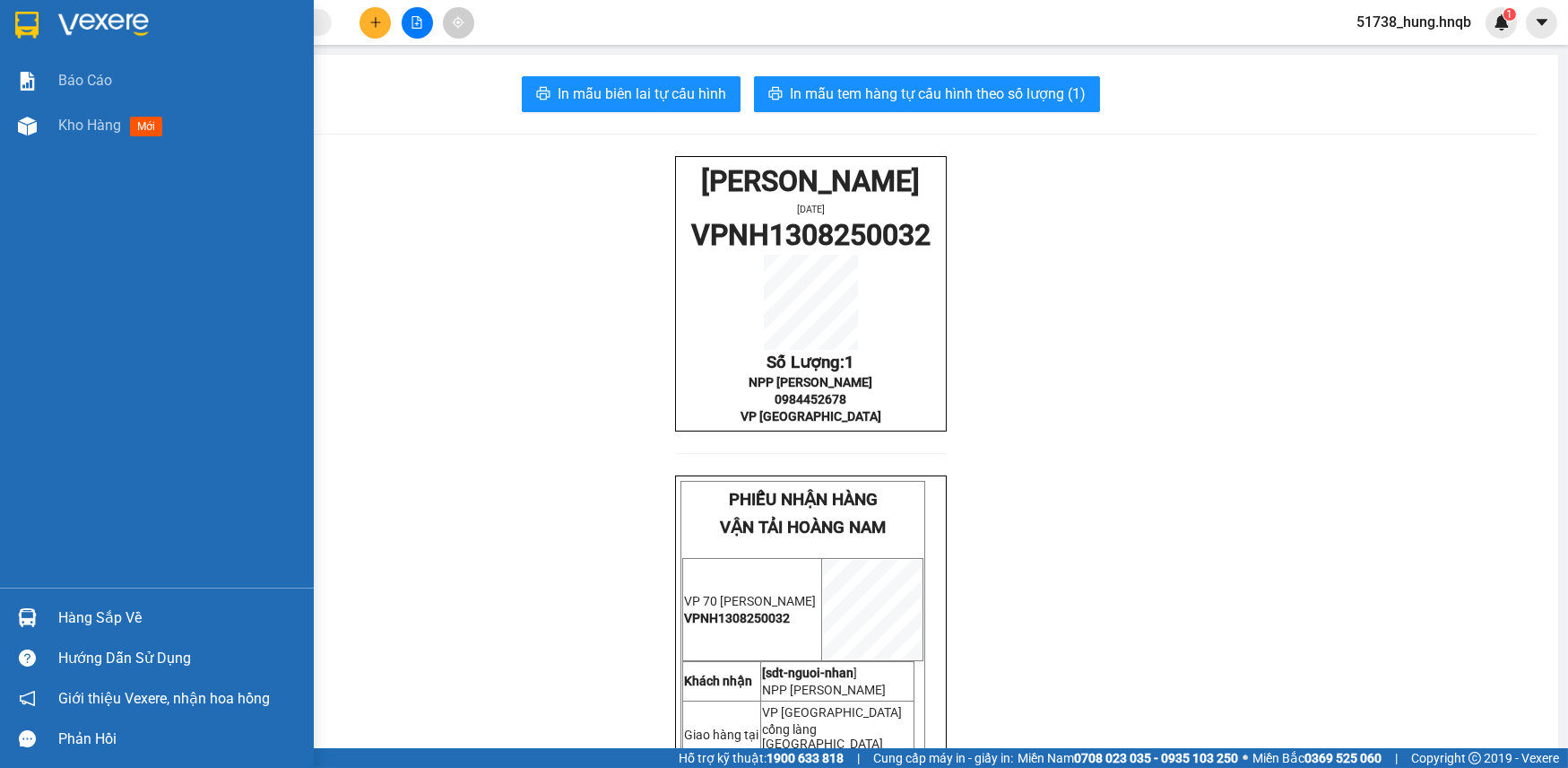
click at [19, 116] on img at bounding box center [28, 126] width 19 height 19
